Goal: Task Accomplishment & Management: Complete application form

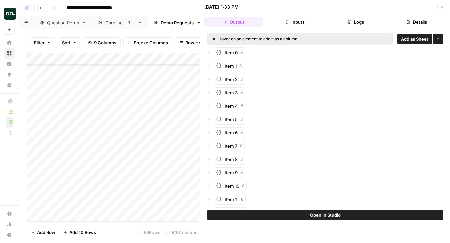
scroll to position [601, 0]
click at [71, 182] on div "Add Column" at bounding box center [113, 137] width 173 height 168
click at [66, 182] on div "Add Column" at bounding box center [113, 137] width 173 height 168
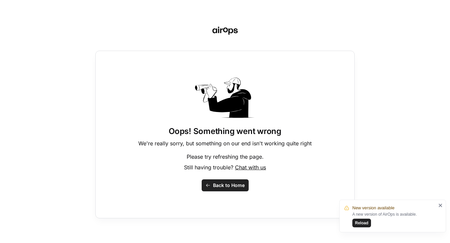
click at [365, 218] on button "Reload" at bounding box center [361, 222] width 19 height 9
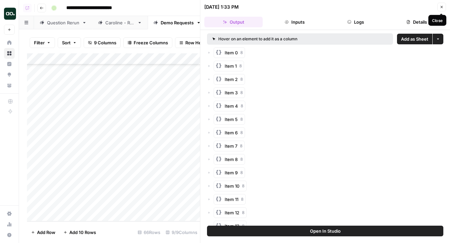
click at [440, 8] on icon "button" at bounding box center [441, 7] width 4 height 4
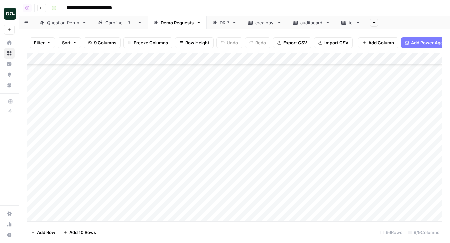
click at [133, 184] on div "Add Column" at bounding box center [234, 137] width 415 height 168
click at [129, 182] on div "Add Column" at bounding box center [234, 137] width 415 height 168
click at [125, 197] on div "Add Column" at bounding box center [234, 137] width 415 height 168
click at [83, 191] on div "Add Column" at bounding box center [234, 137] width 415 height 168
click at [73, 192] on div "Add Column" at bounding box center [234, 137] width 415 height 168
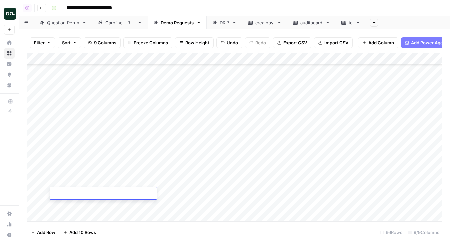
type textarea "**********"
click at [106, 204] on div "Add Column" at bounding box center [234, 137] width 415 height 168
click at [126, 190] on div "Add Column" at bounding box center [234, 137] width 415 height 168
click at [254, 181] on div "Add Column" at bounding box center [234, 137] width 415 height 168
click at [254, 193] on div "Add Column" at bounding box center [234, 137] width 415 height 168
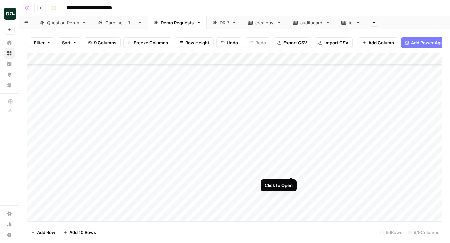
click at [291, 169] on div "Add Column" at bounding box center [234, 137] width 415 height 168
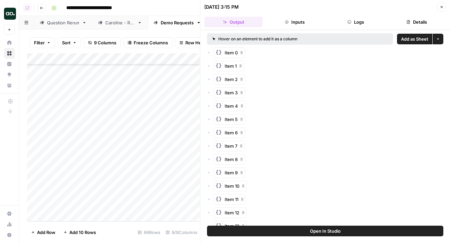
click at [423, 40] on span "Add as Sheet" at bounding box center [414, 39] width 27 height 7
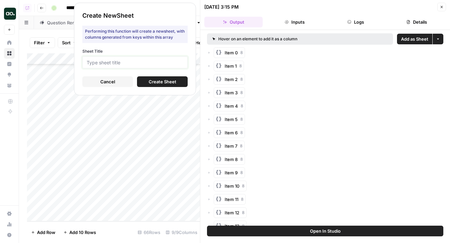
click at [179, 64] on input "Sheet Title" at bounding box center [135, 62] width 97 height 6
type input "mtd"
click at [167, 79] on span "Create Sheet" at bounding box center [163, 81] width 28 height 7
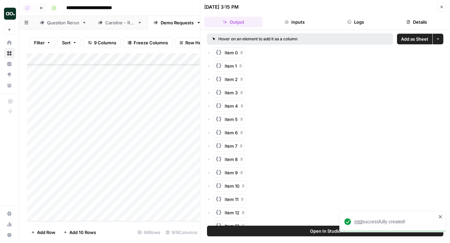
click at [359, 221] on span "mtd" at bounding box center [358, 221] width 8 height 5
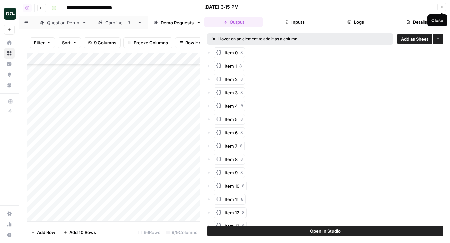
click at [441, 9] on button "Close" at bounding box center [441, 7] width 9 height 9
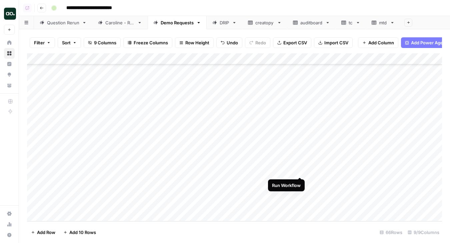
click at [300, 170] on div "Add Column" at bounding box center [234, 137] width 415 height 168
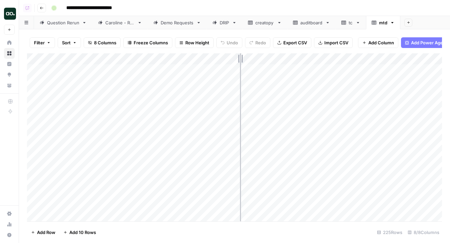
drag, startPoint x: 147, startPoint y: 58, endPoint x: 240, endPoint y: 58, distance: 92.9
click at [240, 59] on div "Add Column" at bounding box center [234, 137] width 415 height 168
drag, startPoint x: 240, startPoint y: 58, endPoint x: 185, endPoint y: 62, distance: 55.0
click at [185, 62] on div "Add Column" at bounding box center [234, 137] width 415 height 168
drag, startPoint x: 185, startPoint y: 60, endPoint x: 209, endPoint y: 58, distance: 23.8
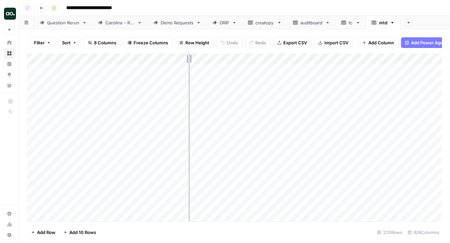
click at [209, 58] on div "Add Column" at bounding box center [234, 137] width 415 height 168
click at [36, 70] on div "Add Column" at bounding box center [234, 137] width 415 height 168
click at [52, 232] on span "Delete 1 Row" at bounding box center [44, 232] width 27 height 7
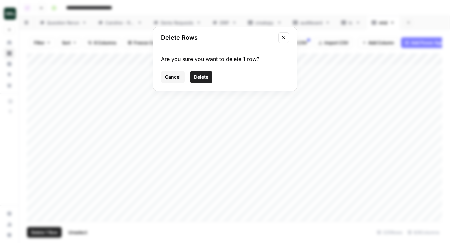
click at [205, 76] on span "Delete" at bounding box center [201, 77] width 14 height 7
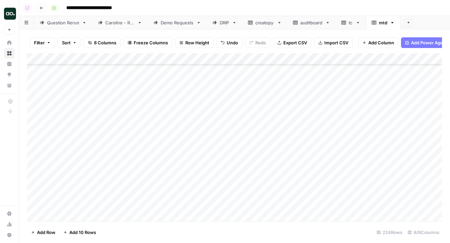
scroll to position [418, 0]
click at [173, 23] on div "Demo Requests" at bounding box center [176, 22] width 33 height 7
click at [298, 170] on div "Add Column" at bounding box center [234, 137] width 415 height 168
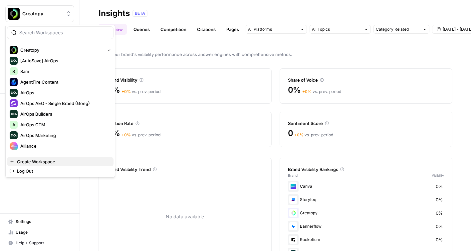
click at [47, 163] on span "Create Workspace" at bounding box center [62, 161] width 91 height 7
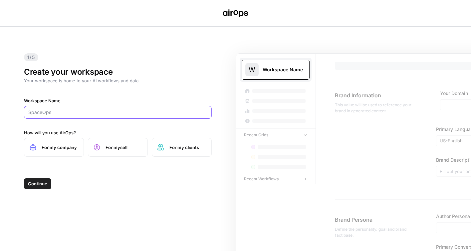
click at [80, 112] on input "Workspace Name" at bounding box center [117, 112] width 179 height 7
click at [80, 112] on input "Truffle Security" at bounding box center [117, 112] width 179 height 7
type input "Truffle Security"
click at [65, 153] on label "For my company" at bounding box center [54, 147] width 60 height 19
click at [40, 185] on span "Continue" at bounding box center [37, 183] width 19 height 7
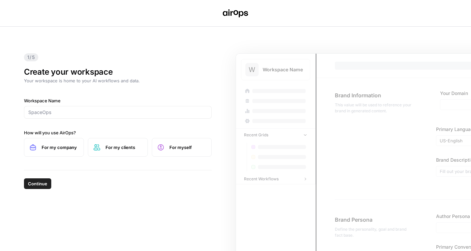
click at [168, 117] on div at bounding box center [118, 112] width 188 height 13
paste input "[DOMAIN_NAME]"
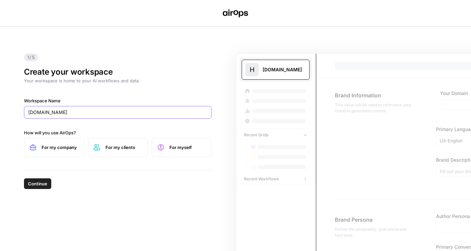
type input "[DOMAIN_NAME]"
click at [64, 147] on span "For my company" at bounding box center [60, 147] width 37 height 7
click at [41, 184] on span "Continue" at bounding box center [37, 183] width 19 height 7
